Goal: Task Accomplishment & Management: Complete application form

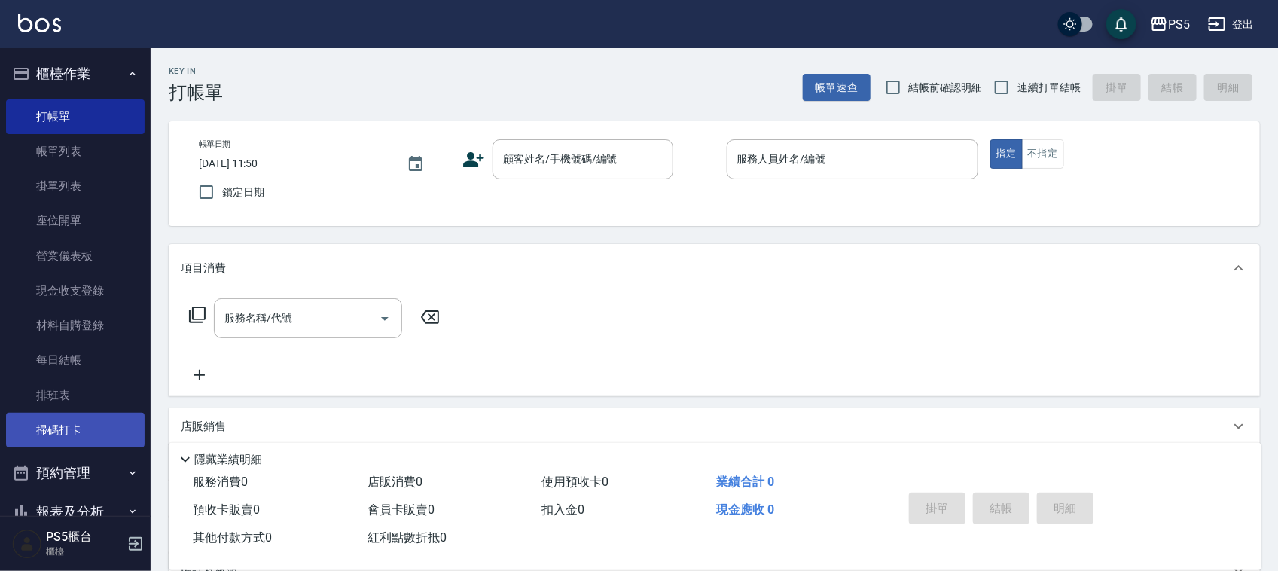
click at [32, 423] on link "掃碼打卡" at bounding box center [75, 430] width 139 height 35
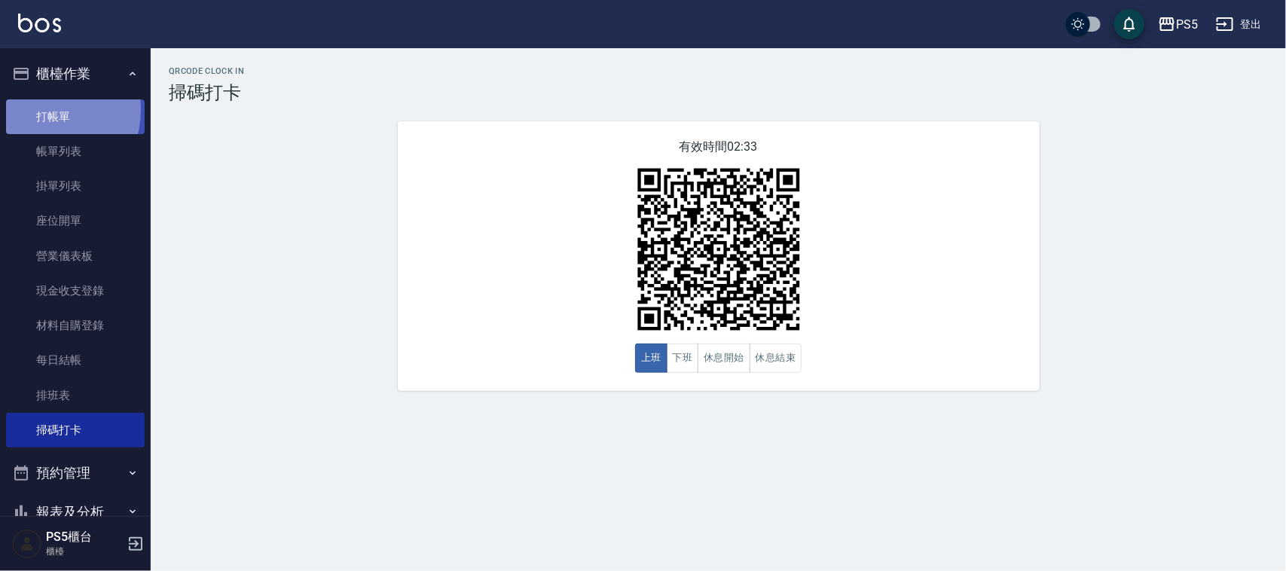
click at [41, 109] on link "打帳單" at bounding box center [75, 116] width 139 height 35
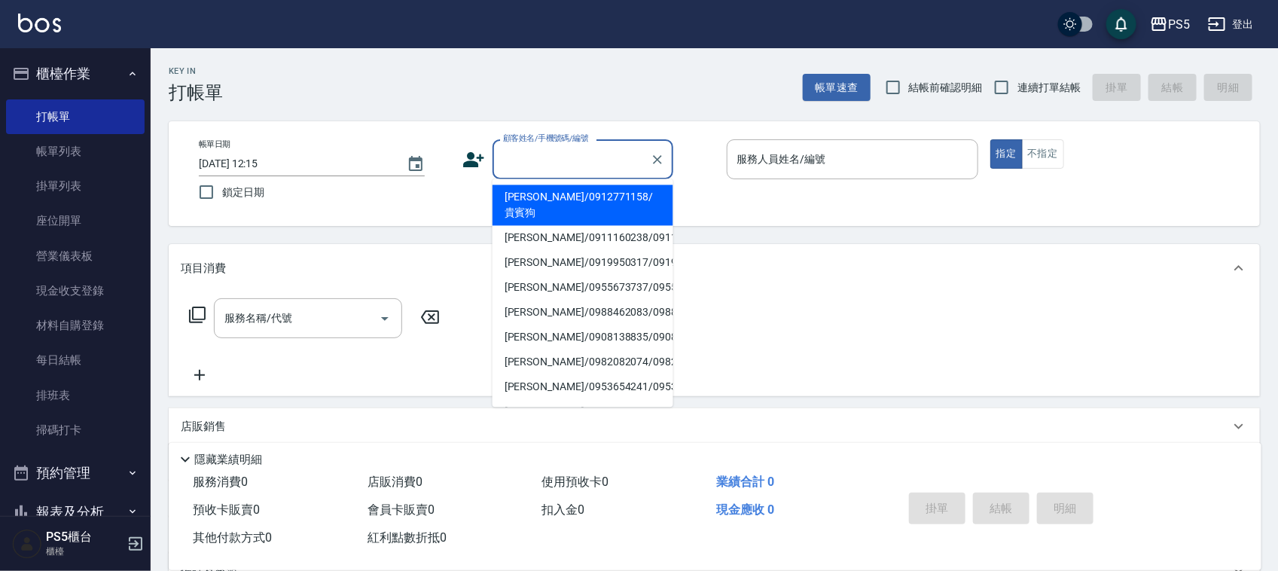
click at [518, 146] on input "顧客姓名/手機號碼/編號" at bounding box center [571, 159] width 145 height 26
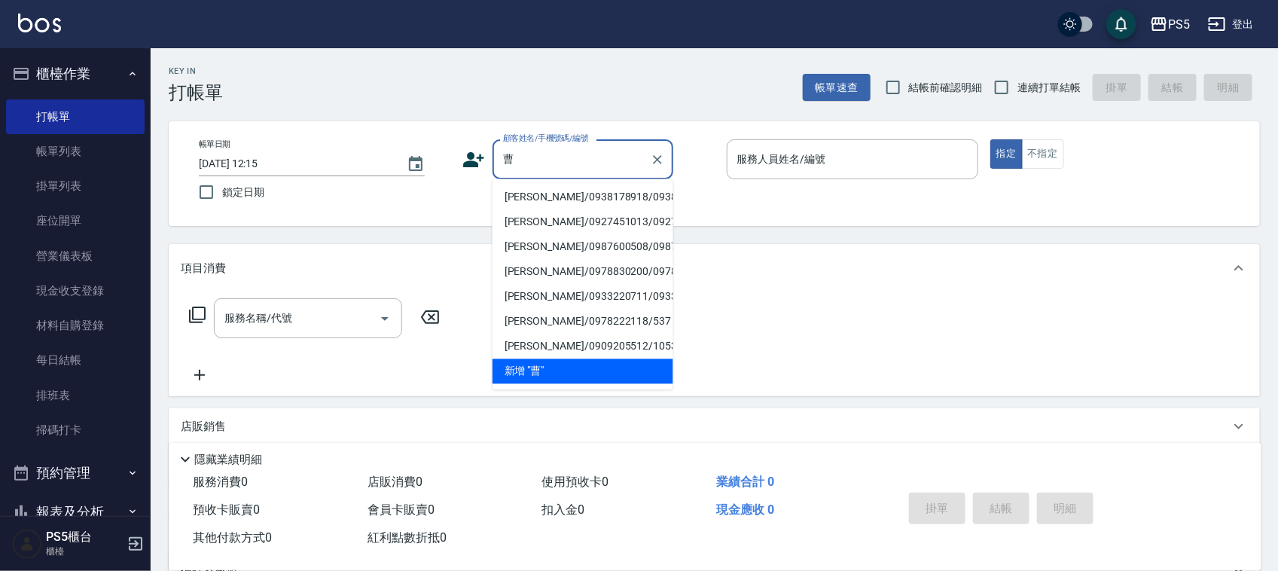
click at [513, 205] on li "[PERSON_NAME]/0938178918/0938178918" at bounding box center [583, 197] width 181 height 25
type input "[PERSON_NAME]/0938178918/0938178918"
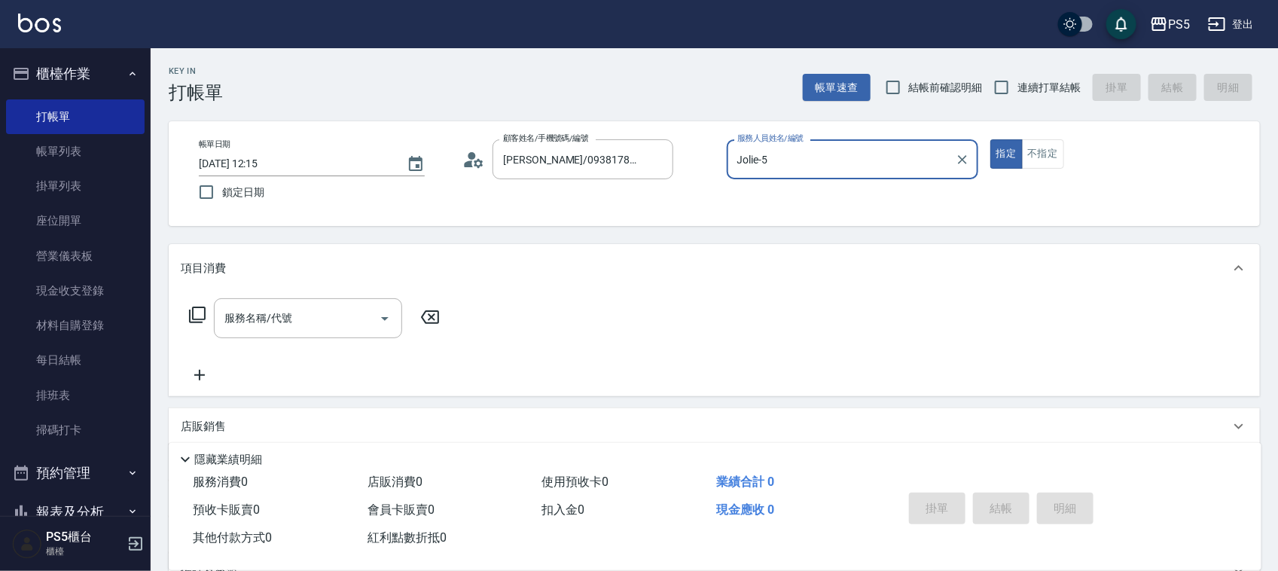
type input "Jolie-5"
click at [277, 326] on input "服務名稱/代號" at bounding box center [297, 318] width 152 height 26
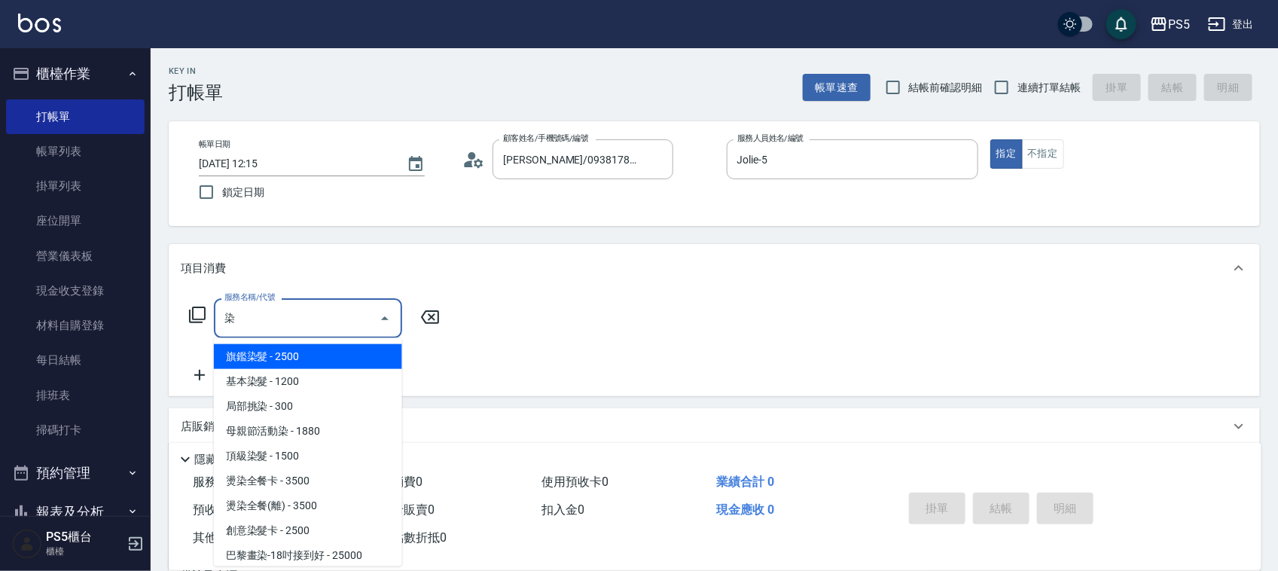
drag, startPoint x: 257, startPoint y: 366, endPoint x: 349, endPoint y: 320, distance: 102.7
click at [256, 366] on span "旗鑑染髮 - 2500" at bounding box center [308, 356] width 188 height 25
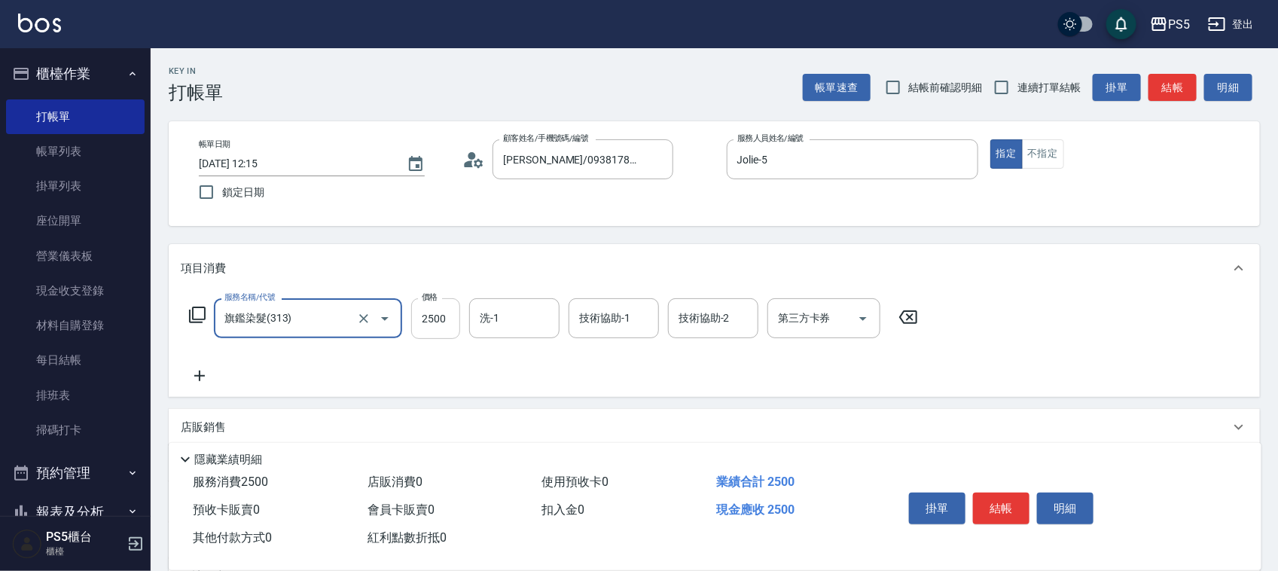
type input "旗鑑染髮(313)"
click at [420, 317] on input "2500" at bounding box center [435, 318] width 49 height 41
type input "2800"
click at [204, 374] on icon at bounding box center [200, 376] width 38 height 18
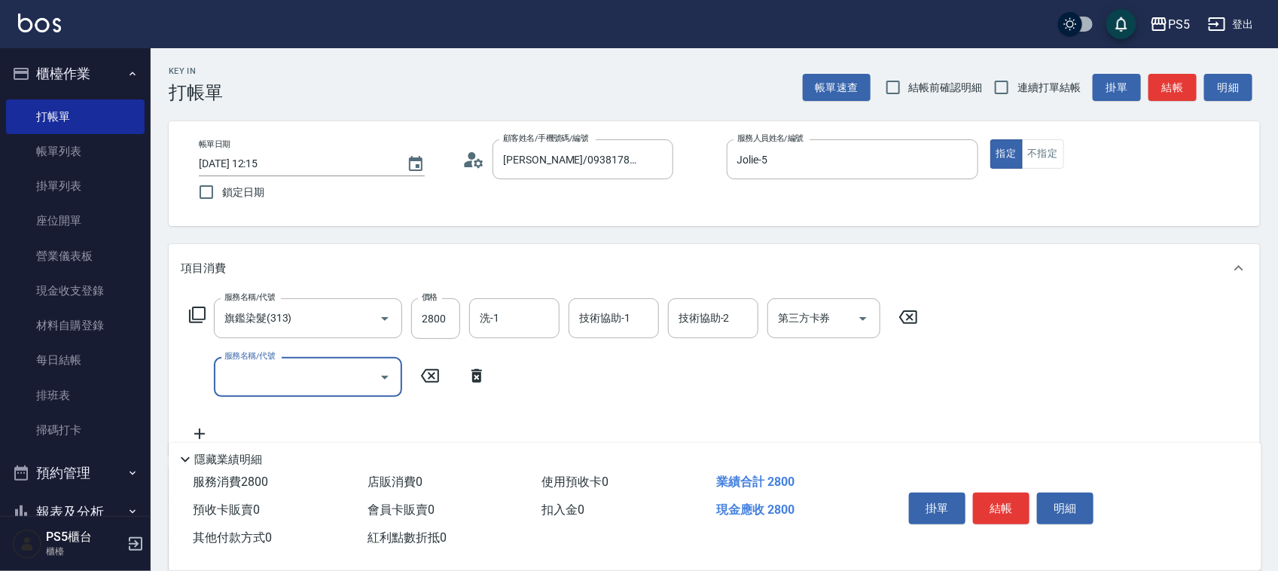
click at [282, 388] on input "服務名稱/代號" at bounding box center [297, 377] width 152 height 26
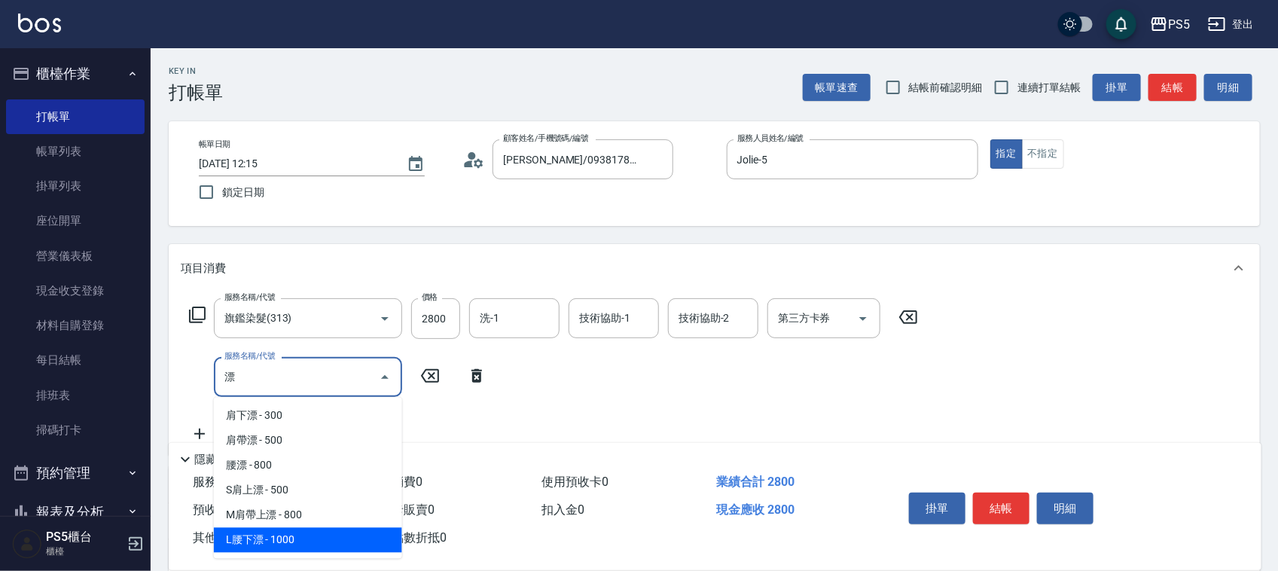
click at [276, 551] on span "L腰下漂 - 1000" at bounding box center [308, 540] width 188 height 25
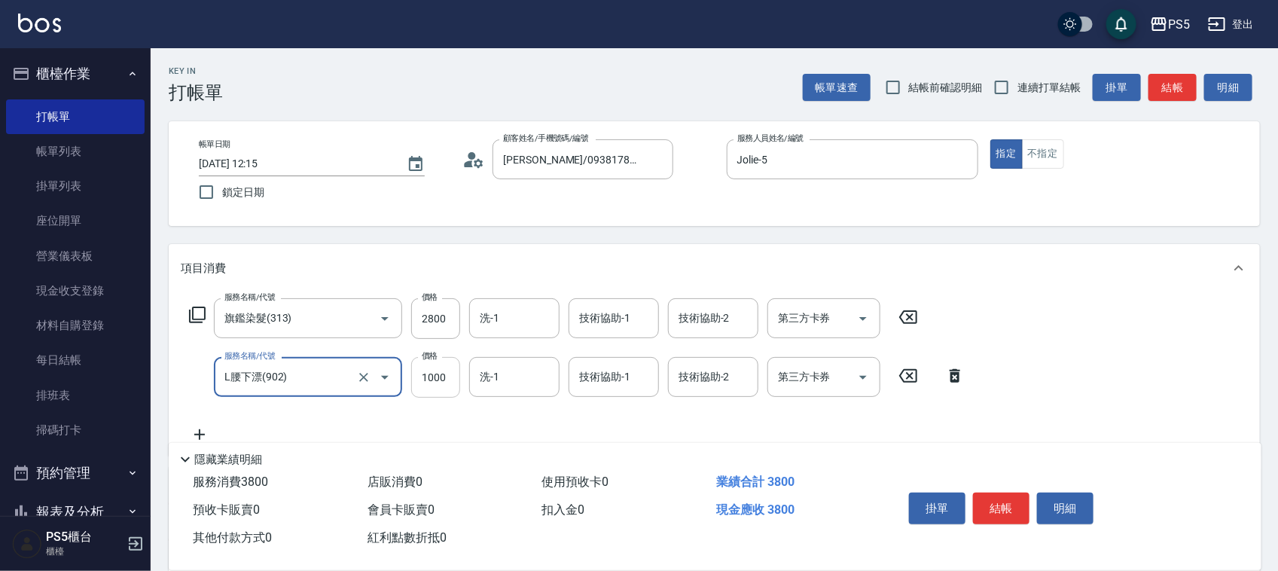
type input "L腰下漂(902)"
click at [432, 374] on input "1000" at bounding box center [435, 377] width 49 height 41
type input "1500"
click at [994, 493] on button "結帳" at bounding box center [1001, 509] width 56 height 32
